Goal: Use online tool/utility: Utilize a website feature to perform a specific function

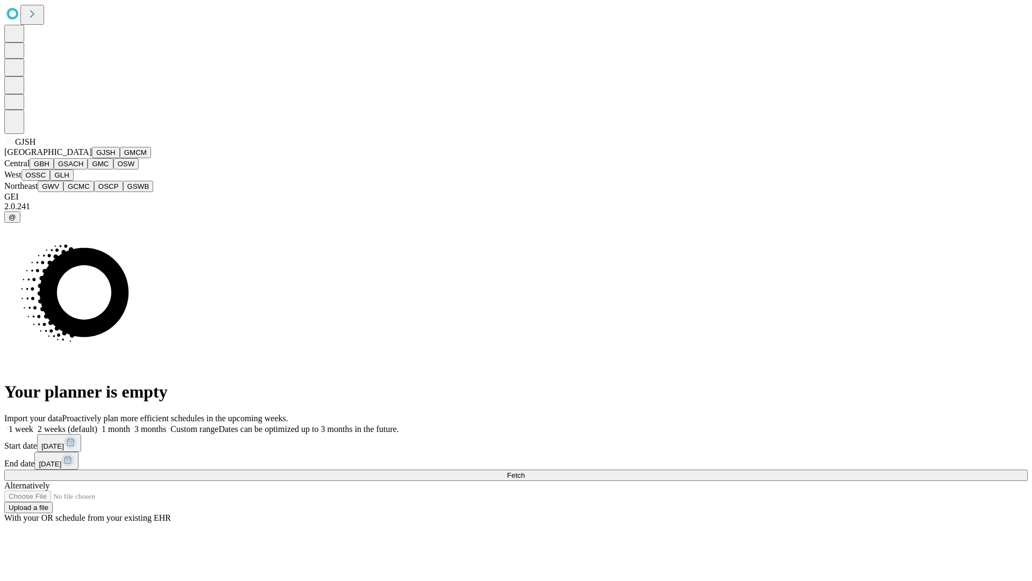
click at [92, 158] on button "GJSH" at bounding box center [106, 152] width 28 height 11
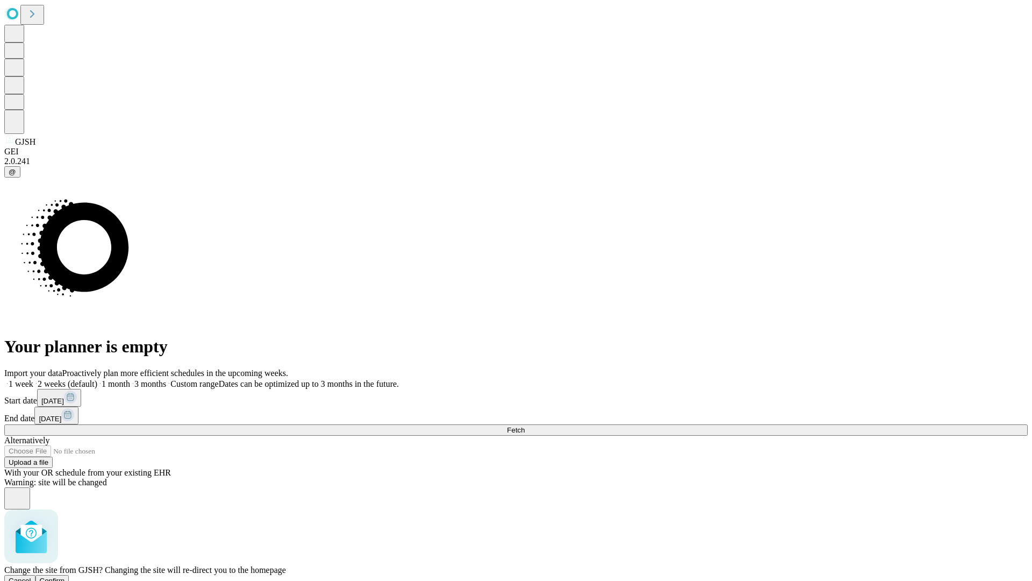
click at [65, 576] on span "Confirm" at bounding box center [52, 580] width 25 height 8
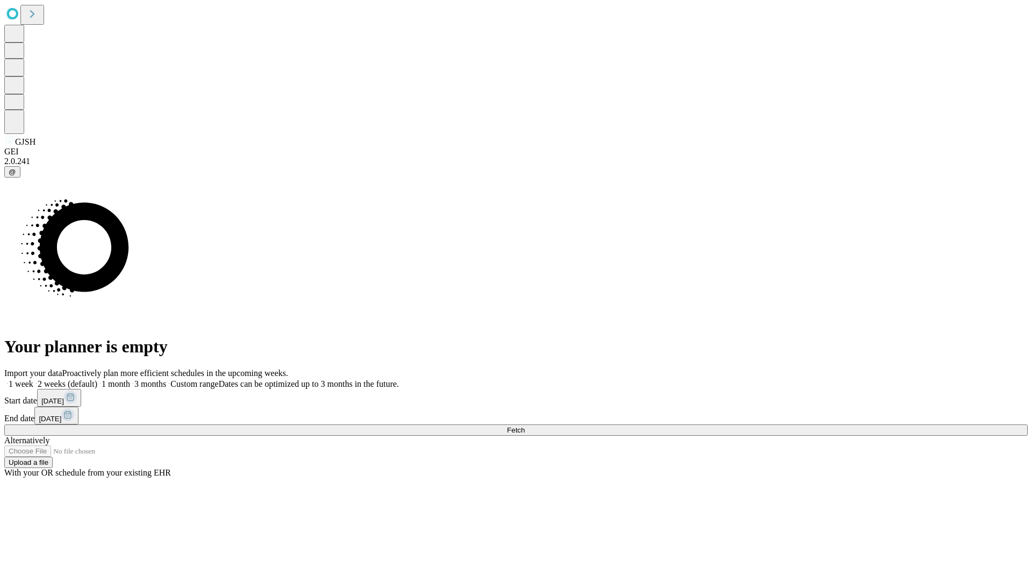
click at [33, 379] on label "1 week" at bounding box center [18, 383] width 29 height 9
click at [525, 426] on span "Fetch" at bounding box center [516, 430] width 18 height 8
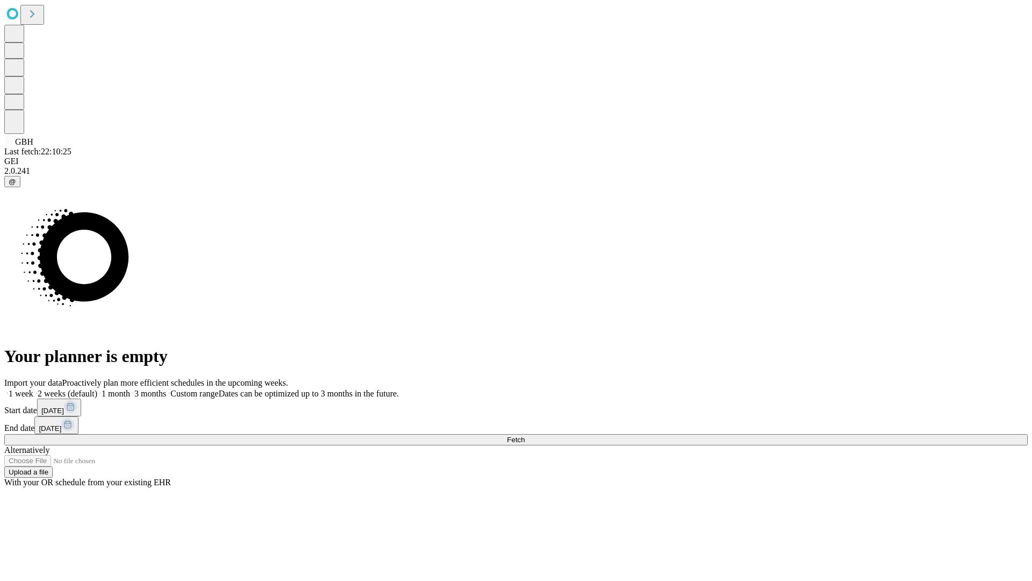
click at [33, 389] on label "1 week" at bounding box center [18, 393] width 29 height 9
click at [525, 436] on span "Fetch" at bounding box center [516, 440] width 18 height 8
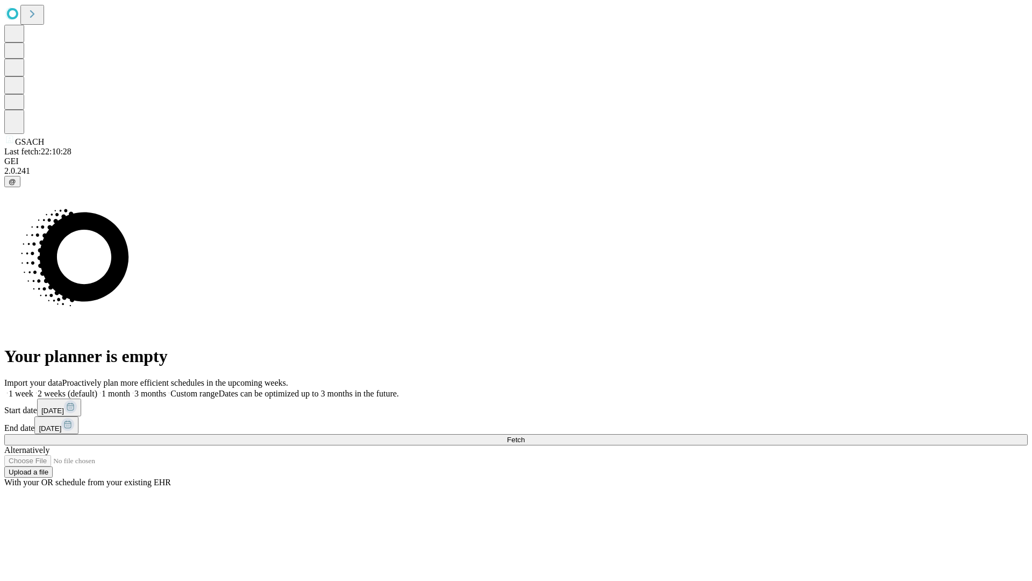
click at [33, 389] on label "1 week" at bounding box center [18, 393] width 29 height 9
click at [525, 436] on span "Fetch" at bounding box center [516, 440] width 18 height 8
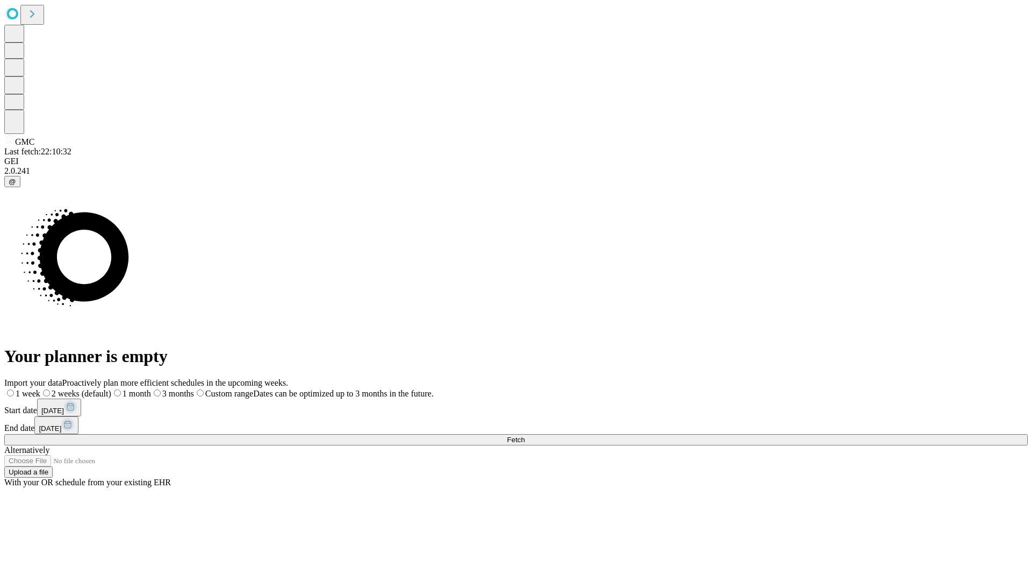
click at [40, 389] on label "1 week" at bounding box center [22, 393] width 36 height 9
click at [525, 436] on span "Fetch" at bounding box center [516, 440] width 18 height 8
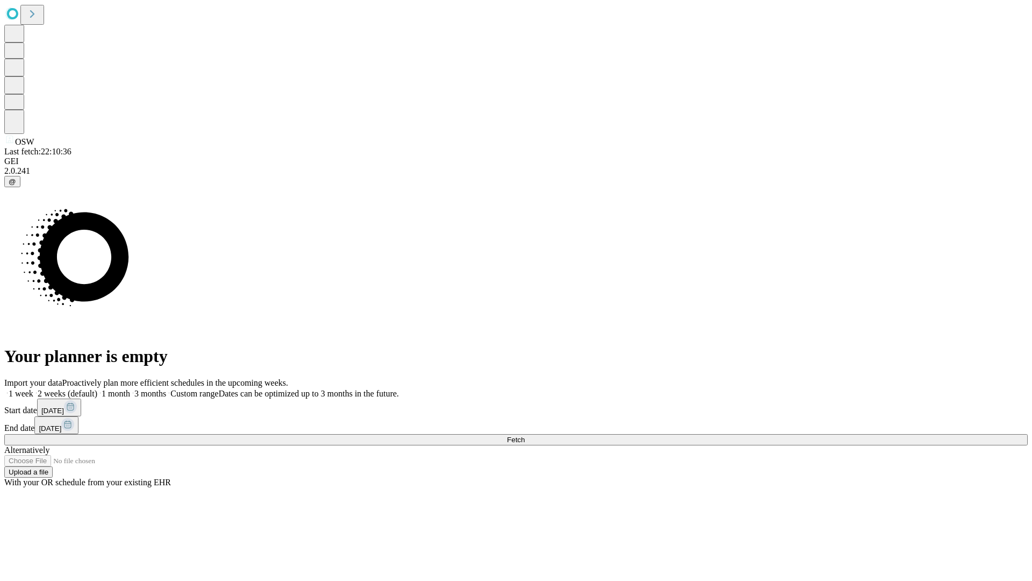
click at [525, 436] on span "Fetch" at bounding box center [516, 440] width 18 height 8
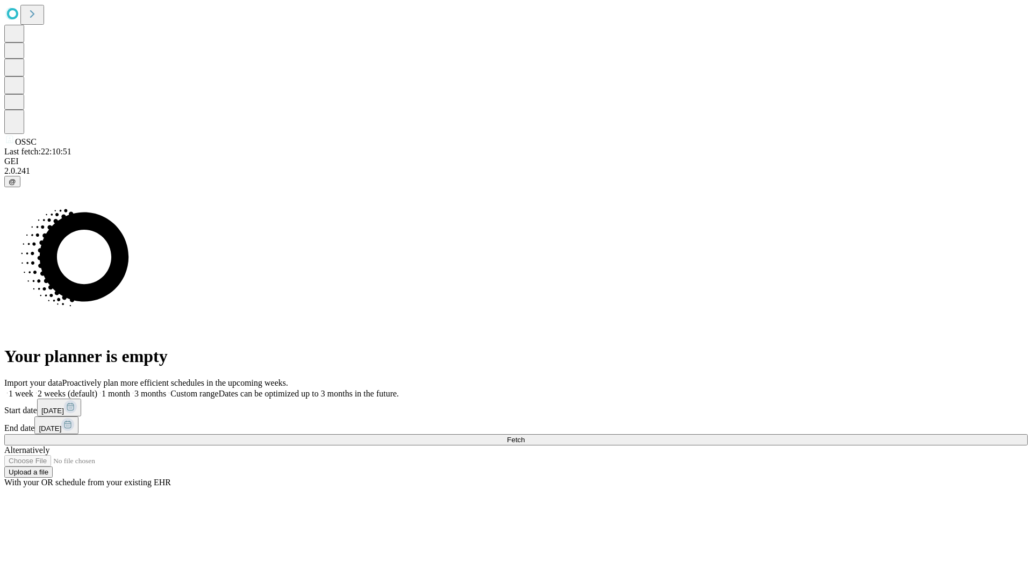
click at [33, 389] on label "1 week" at bounding box center [18, 393] width 29 height 9
click at [525, 436] on span "Fetch" at bounding box center [516, 440] width 18 height 8
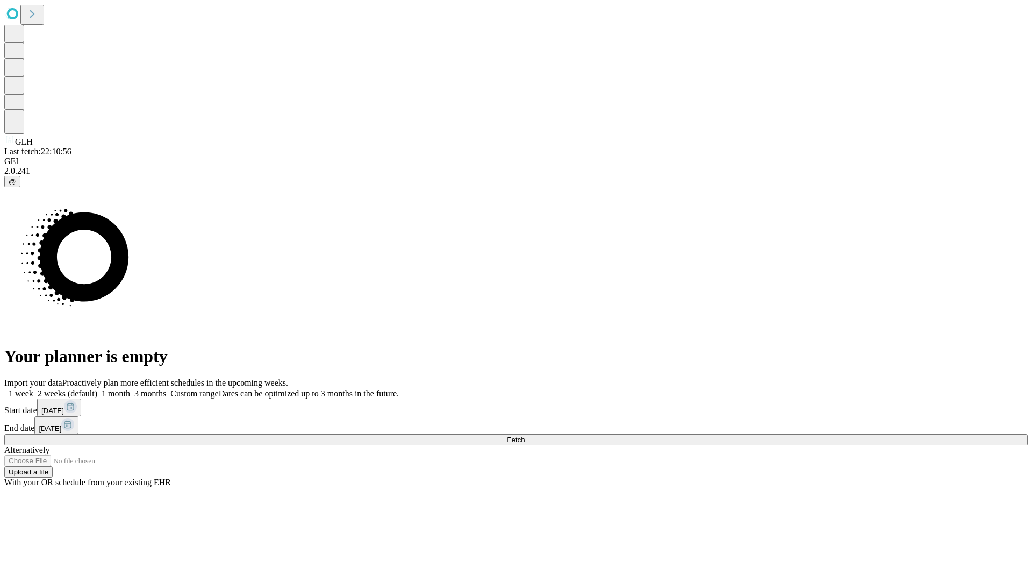
click at [33, 389] on label "1 week" at bounding box center [18, 393] width 29 height 9
click at [525, 436] on span "Fetch" at bounding box center [516, 440] width 18 height 8
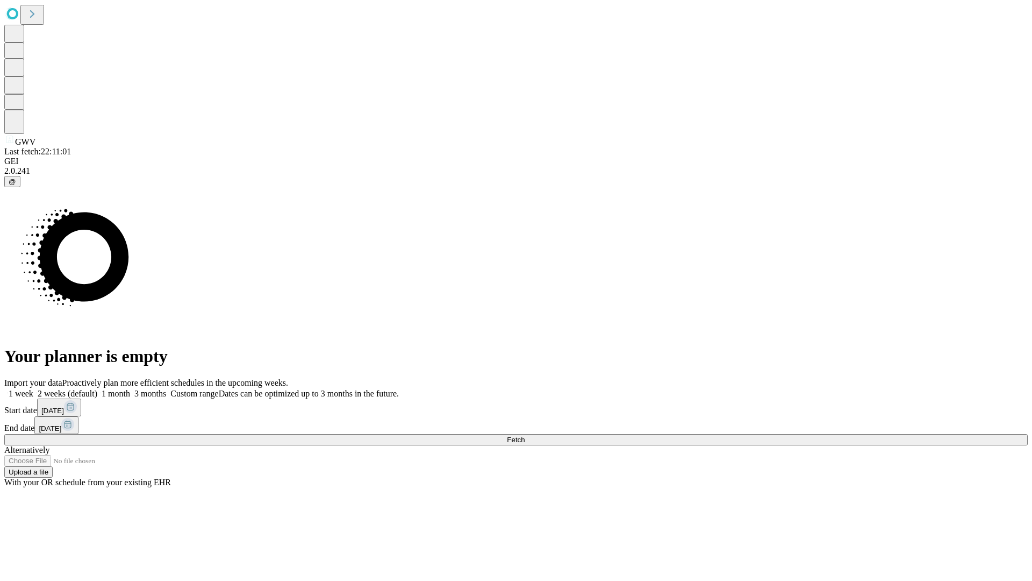
click at [525, 436] on span "Fetch" at bounding box center [516, 440] width 18 height 8
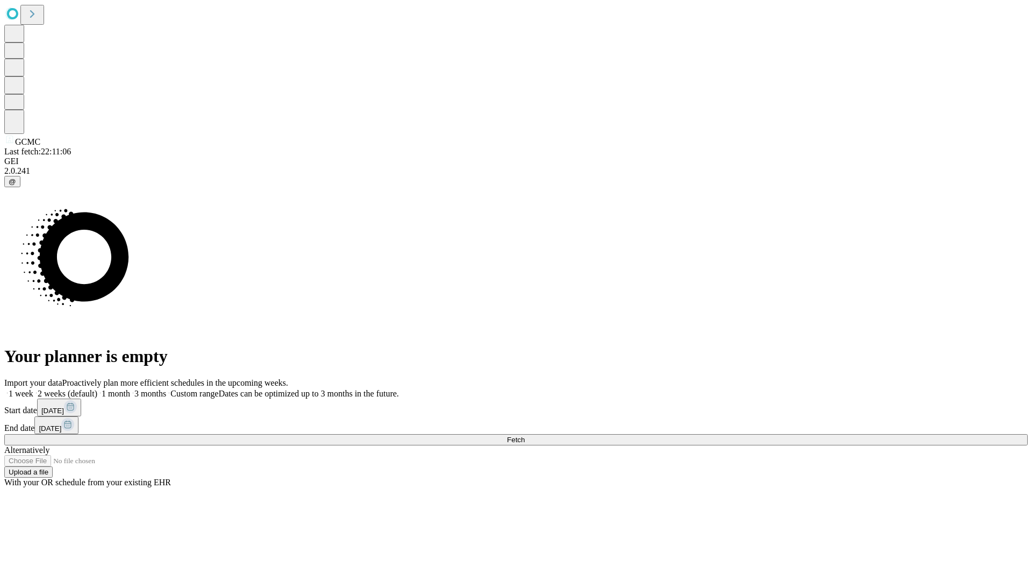
click at [33, 389] on label "1 week" at bounding box center [18, 393] width 29 height 9
click at [525, 436] on span "Fetch" at bounding box center [516, 440] width 18 height 8
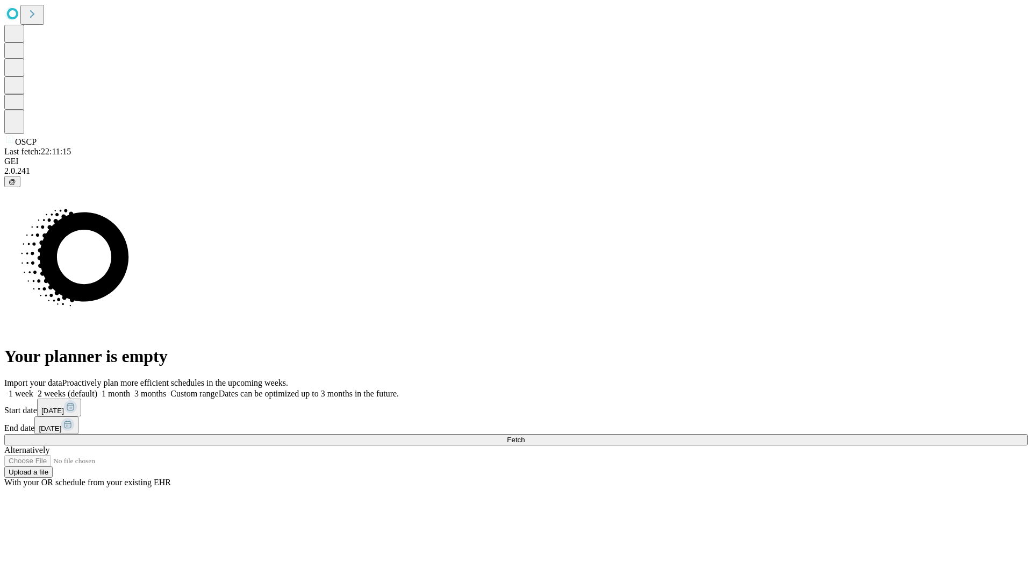
click at [33, 389] on label "1 week" at bounding box center [18, 393] width 29 height 9
click at [525, 436] on span "Fetch" at bounding box center [516, 440] width 18 height 8
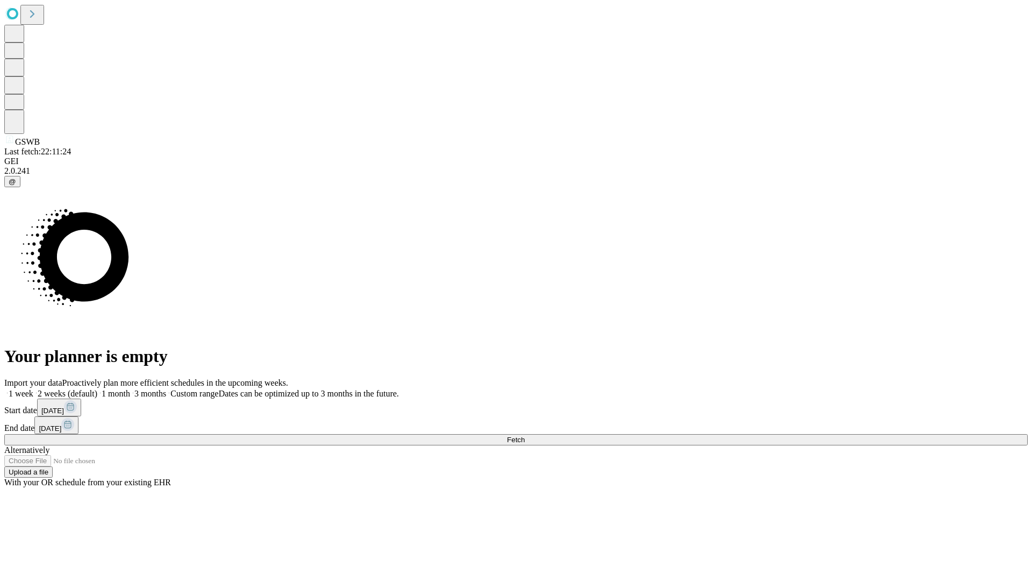
click at [33, 389] on label "1 week" at bounding box center [18, 393] width 29 height 9
click at [525, 436] on span "Fetch" at bounding box center [516, 440] width 18 height 8
